Goal: Check status: Check status

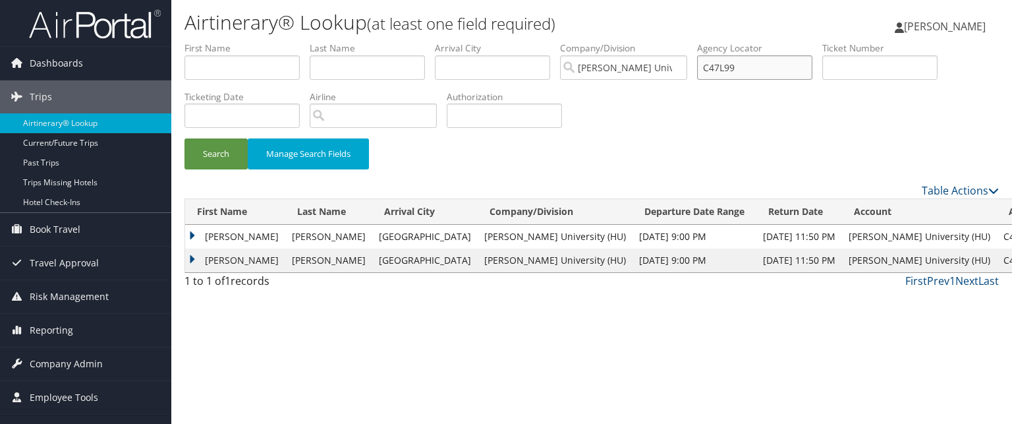
click at [728, 65] on input "C47L99" at bounding box center [754, 67] width 115 height 24
paste input "C3Y214"
type input "C3Y214"
click at [184, 138] on button "Search" at bounding box center [215, 153] width 63 height 31
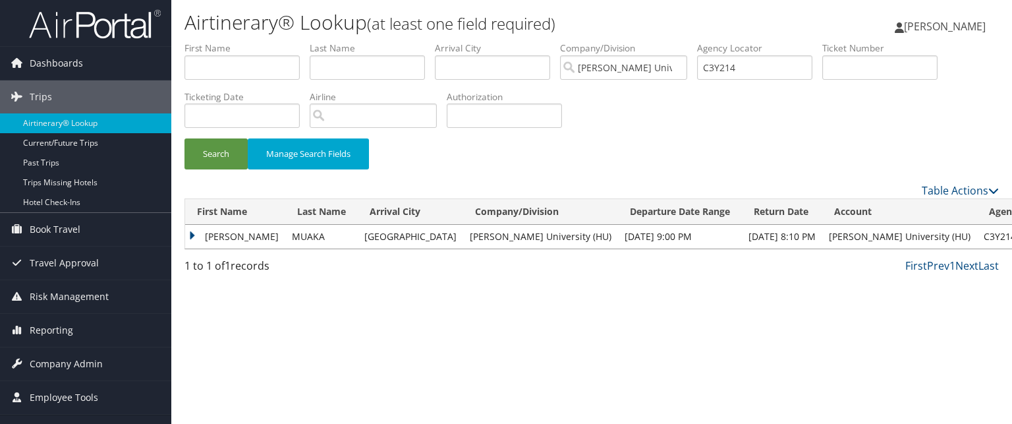
click at [198, 237] on td "LEONARD LISANZA" at bounding box center [235, 237] width 100 height 24
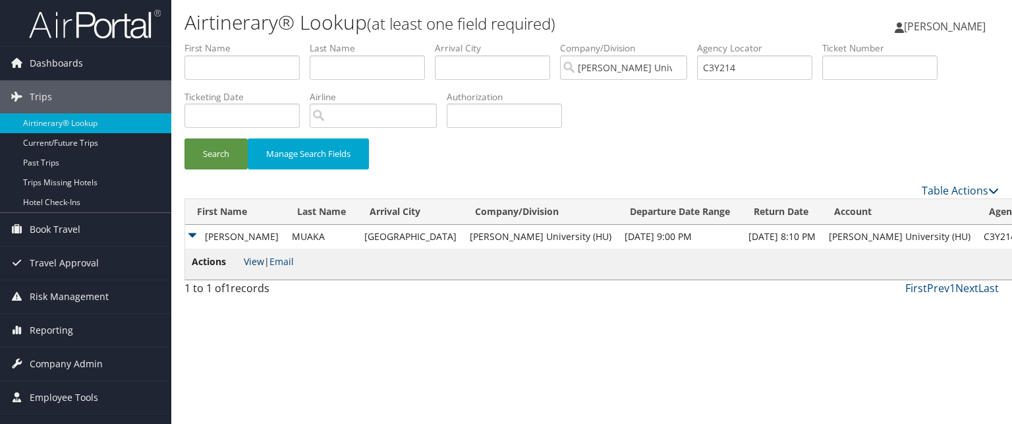
click at [254, 264] on link "View" at bounding box center [254, 261] width 20 height 13
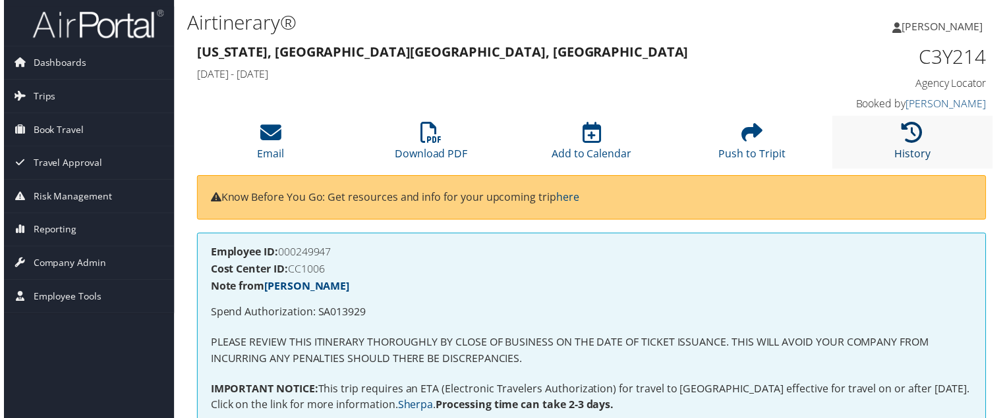
click at [910, 152] on link "History" at bounding box center [915, 146] width 36 height 32
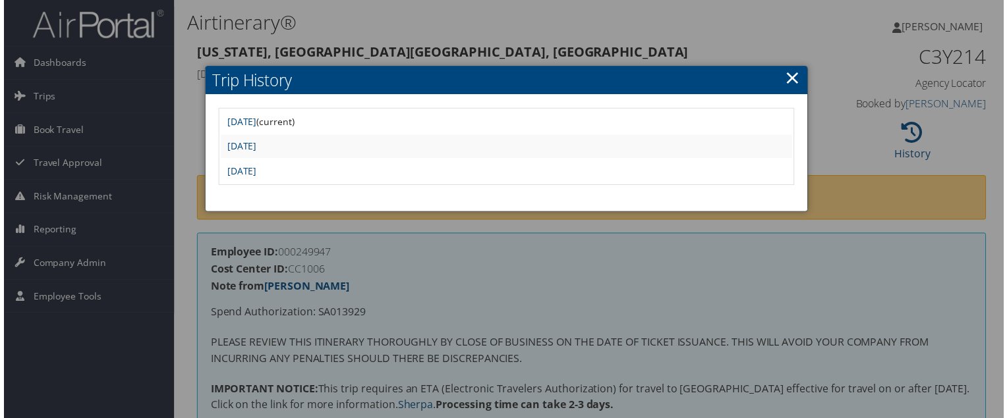
click at [314, 177] on td "Tue Apr 29 16:33:41 MDT 2025" at bounding box center [506, 173] width 576 height 24
click at [254, 169] on link "Tue Apr 29 16:33:41 MDT 2025" at bounding box center [240, 172] width 30 height 13
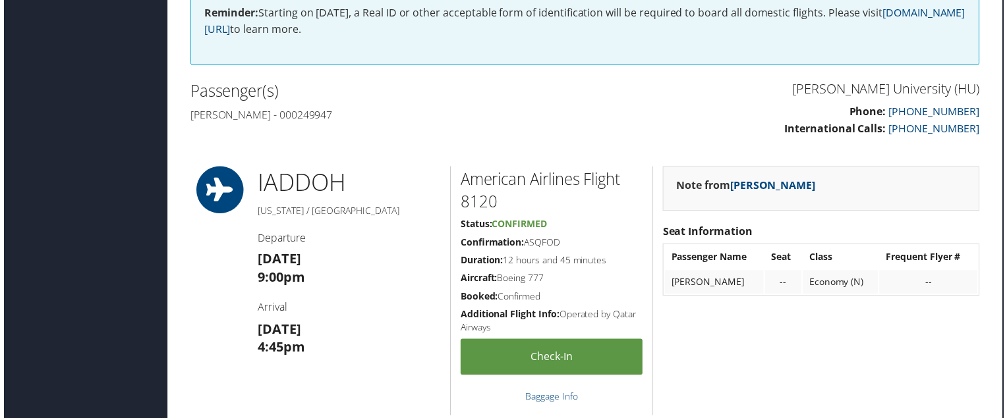
scroll to position [0, 7]
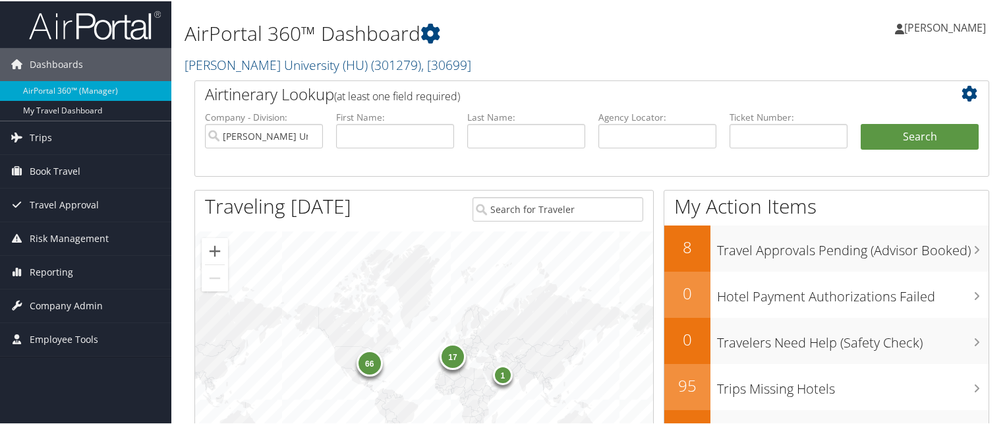
click at [436, 252] on div "66 17 1" at bounding box center [424, 370] width 458 height 280
